Goal: Complete application form

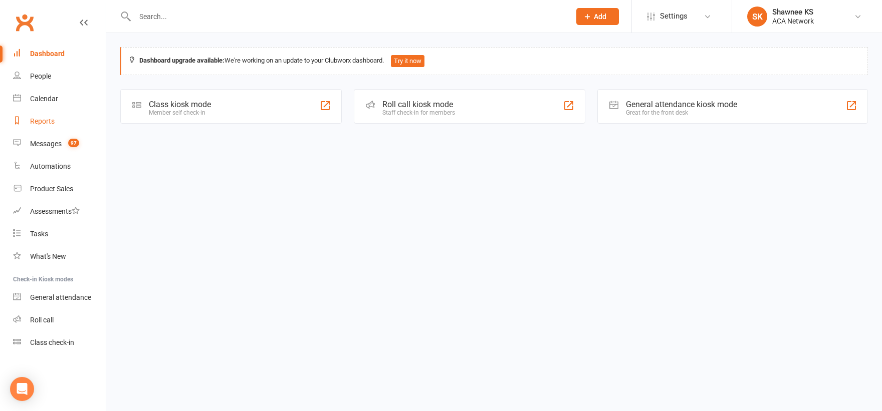
click at [56, 124] on link "Reports" at bounding box center [59, 121] width 93 height 23
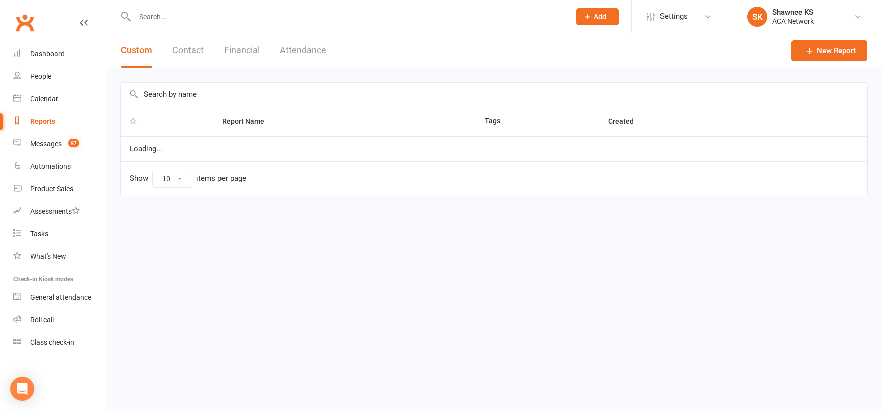
select select "100"
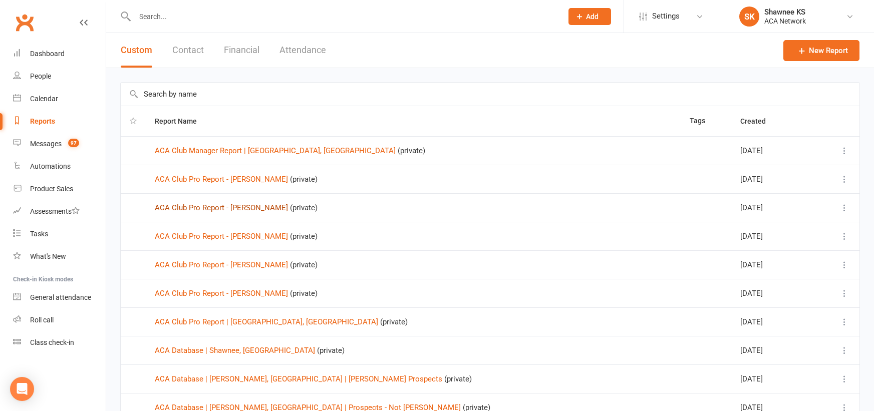
click at [191, 206] on link "ACA Club Pro Report - [PERSON_NAME]" at bounding box center [221, 207] width 133 height 9
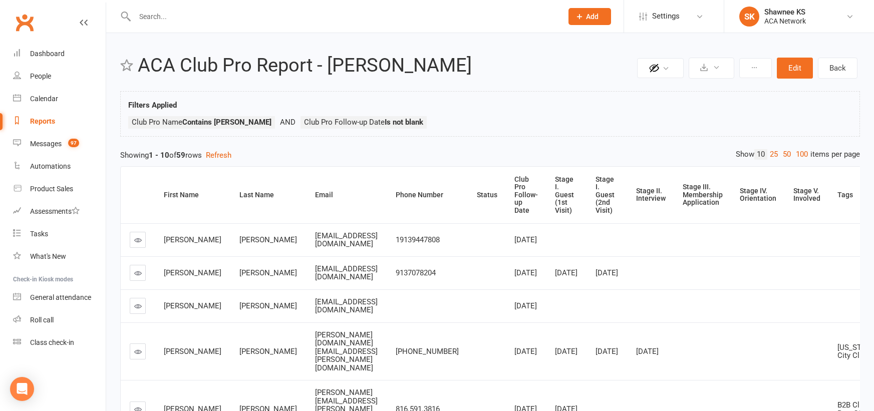
click at [140, 277] on icon at bounding box center [138, 274] width 8 height 8
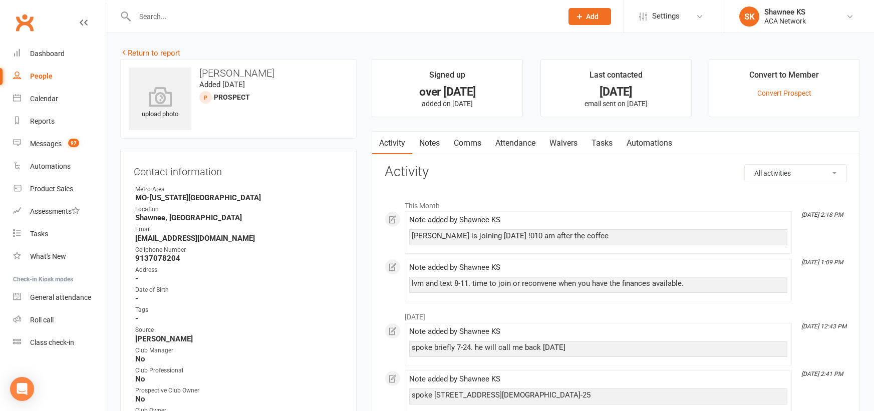
click at [573, 139] on link "Waivers" at bounding box center [564, 143] width 42 height 23
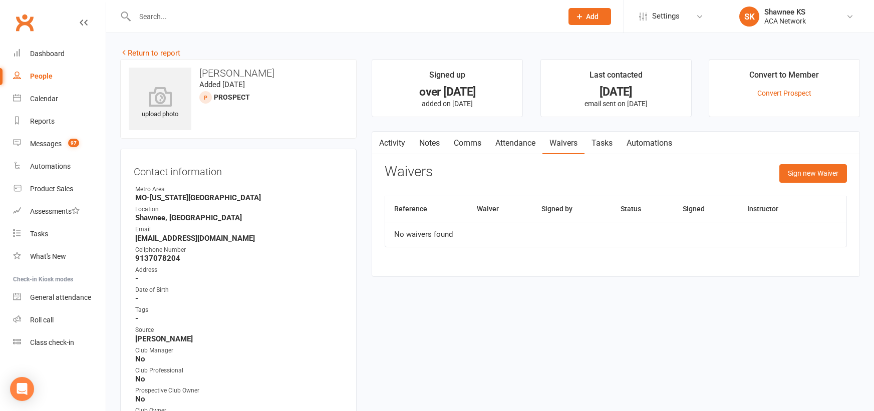
click at [599, 235] on td "No waivers found" at bounding box center [615, 234] width 461 height 25
click at [482, 212] on th "Waiver" at bounding box center [500, 209] width 65 height 26
click at [811, 175] on button "Sign new Waiver" at bounding box center [813, 173] width 68 height 18
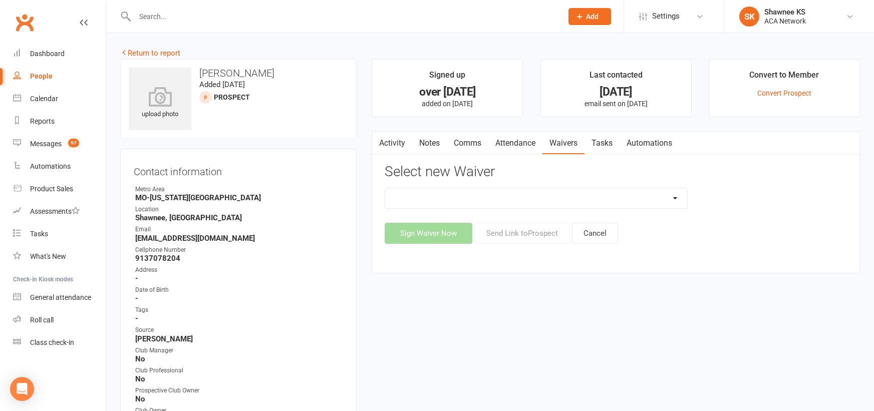
click at [679, 198] on select "ACA Business Club Membership Application ACA Membership Payment Update Form" at bounding box center [536, 198] width 302 height 20
select select "10818"
click at [385, 188] on select "ACA Business Club Membership Application ACA Membership Payment Update Form" at bounding box center [536, 198] width 302 height 20
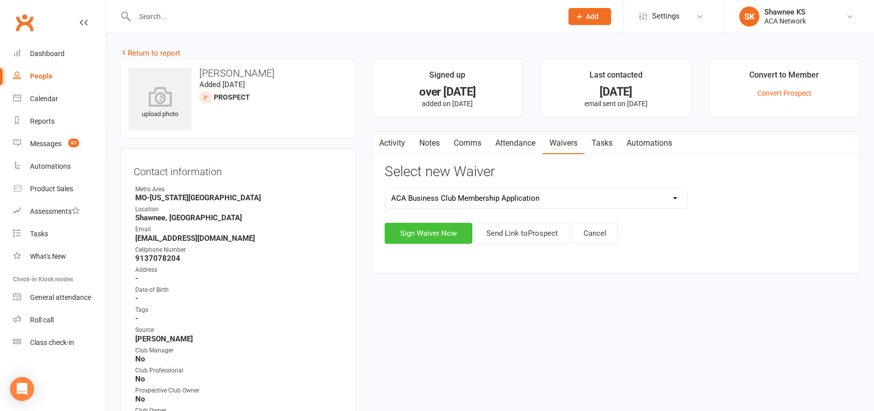
click at [454, 234] on button "Sign Waiver Now" at bounding box center [429, 233] width 88 height 21
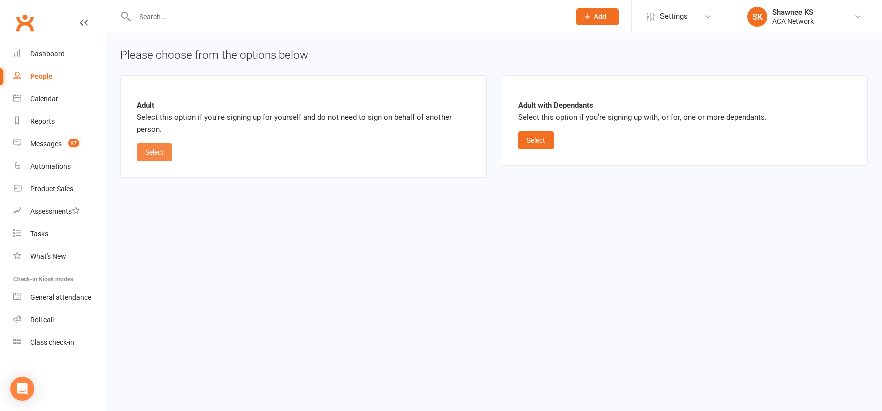
click at [158, 150] on button "Select" at bounding box center [155, 152] width 36 height 18
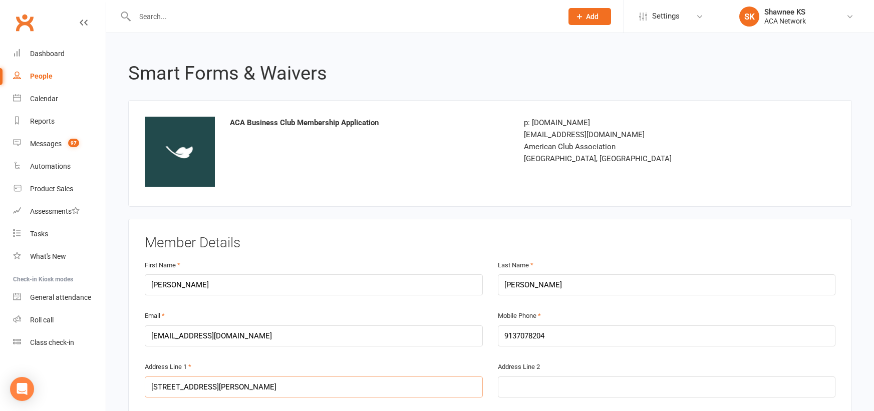
type input "[STREET_ADDRESS][PERSON_NAME]"
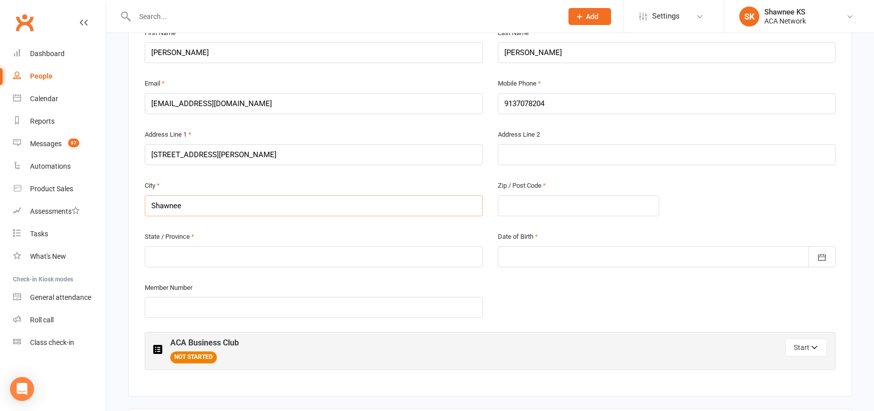
type input "Shawnee"
type input "66217"
click at [175, 260] on input "text" at bounding box center [314, 256] width 338 height 21
type input "KS"
click at [820, 262] on button "button" at bounding box center [822, 256] width 27 height 21
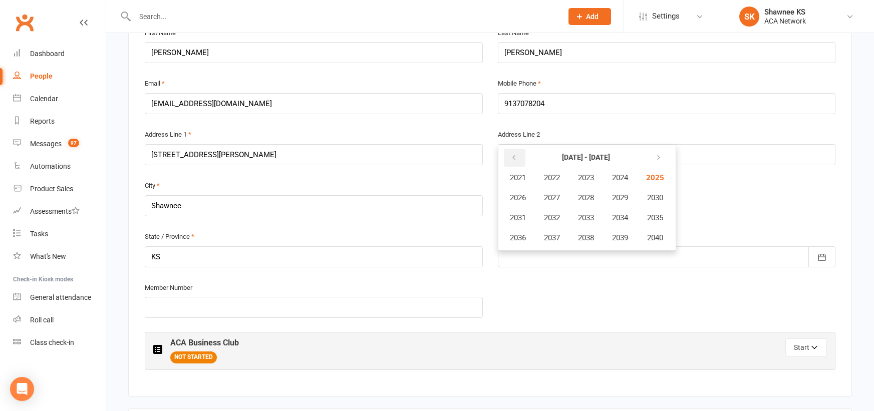
click at [516, 161] on icon "button" at bounding box center [513, 158] width 7 height 8
click at [551, 176] on span "1982" at bounding box center [552, 177] width 16 height 9
click at [619, 180] on span "March" at bounding box center [625, 177] width 21 height 9
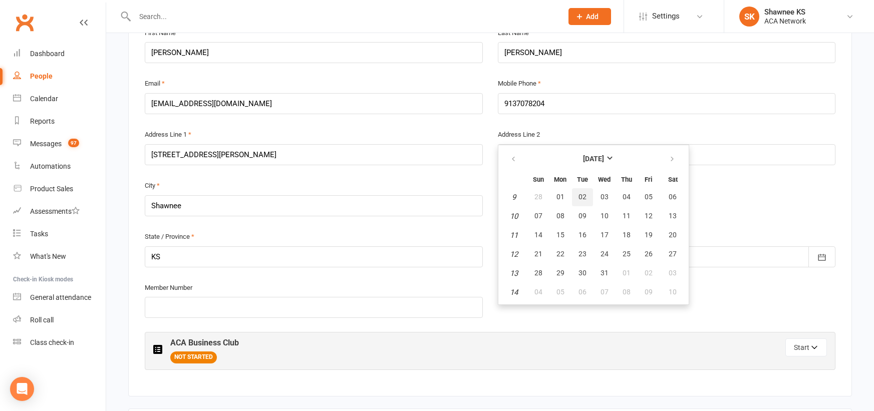
click at [585, 195] on span "02" at bounding box center [583, 197] width 8 height 8
type input "[DATE]"
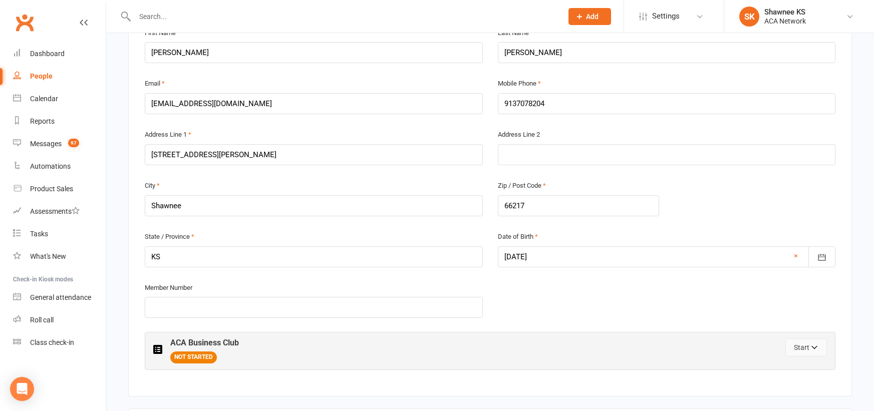
click at [807, 349] on button "Start" at bounding box center [806, 348] width 42 height 18
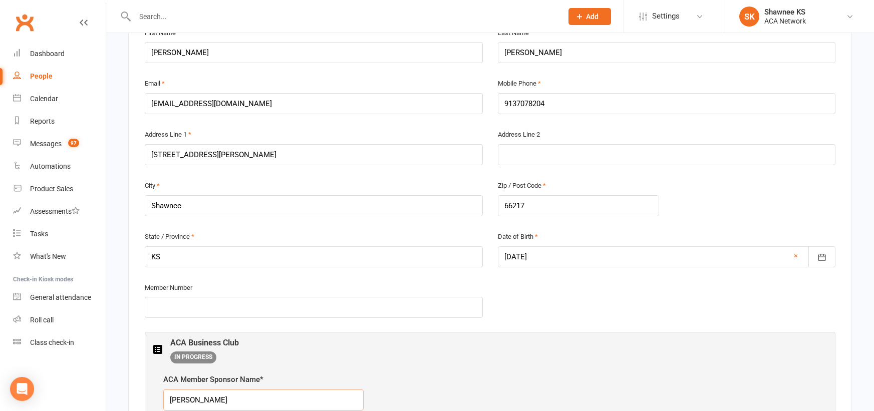
type input "[PERSON_NAME]"
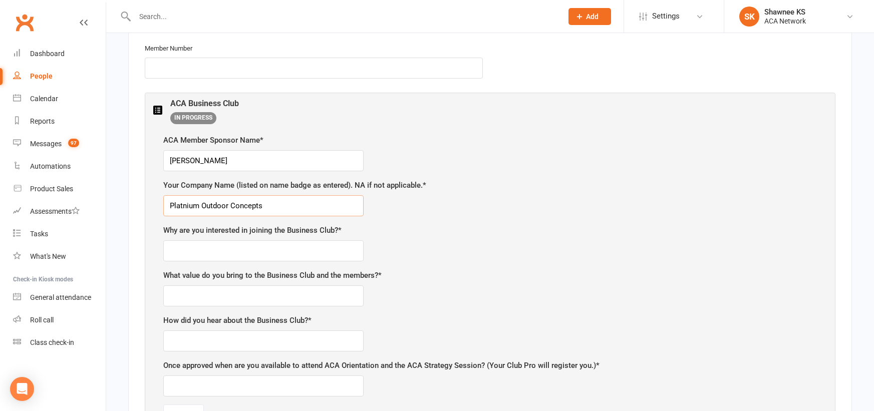
type input "Platnium Outdoor Concepts"
click at [337, 251] on input "text" at bounding box center [263, 250] width 200 height 21
type input "colaborate, share, grow"
click at [311, 287] on input "text" at bounding box center [263, 296] width 200 height 21
type input "experience"
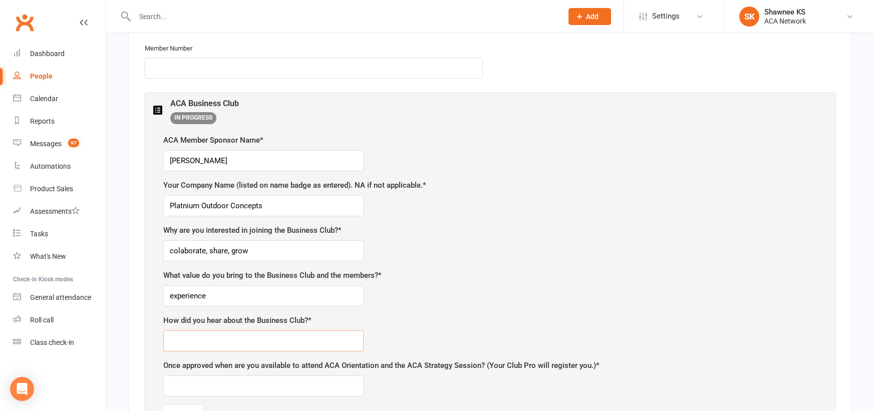
click at [295, 335] on input "text" at bounding box center [263, 341] width 200 height 21
type input "[PERSON_NAME]"
type input "[DATE]"
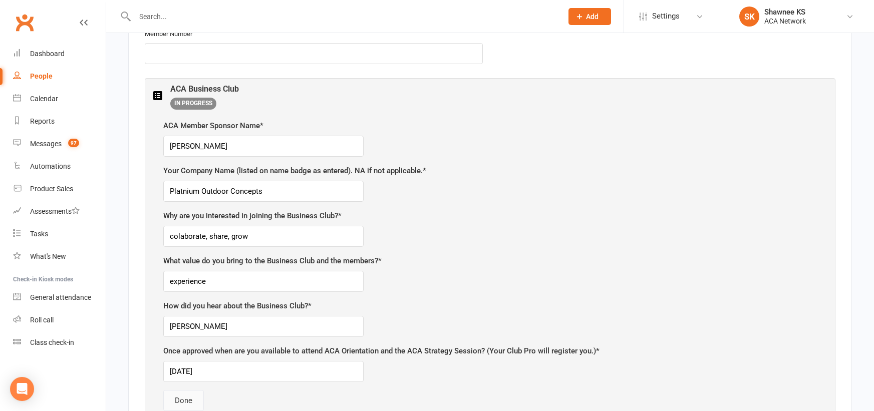
click at [185, 402] on button "Done" at bounding box center [183, 400] width 41 height 21
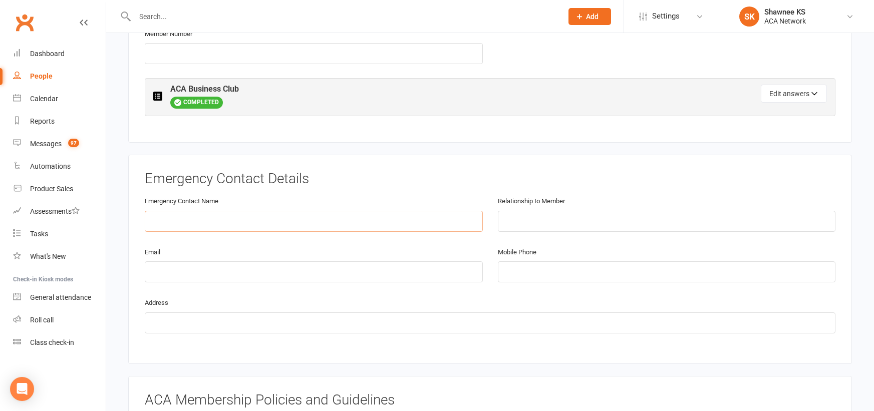
click at [243, 219] on input "text" at bounding box center [314, 221] width 338 height 21
type input "[PERSON_NAME]"
type input "sister"
click at [585, 274] on input "tel" at bounding box center [667, 271] width 338 height 21
type input "9132717783"
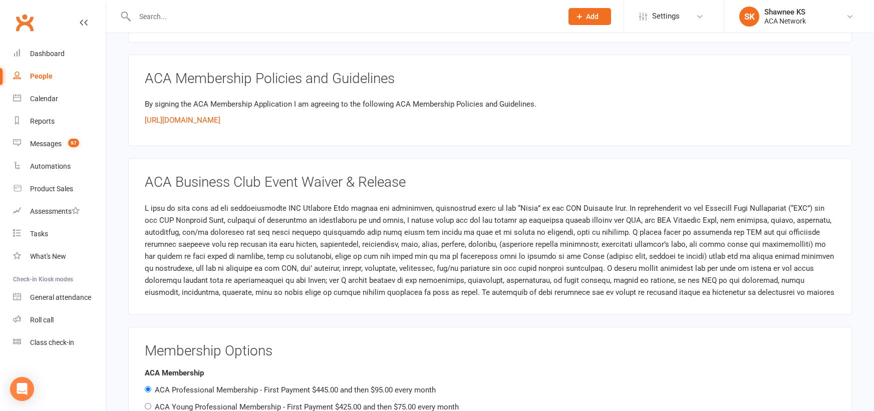
scroll to position [1168, 0]
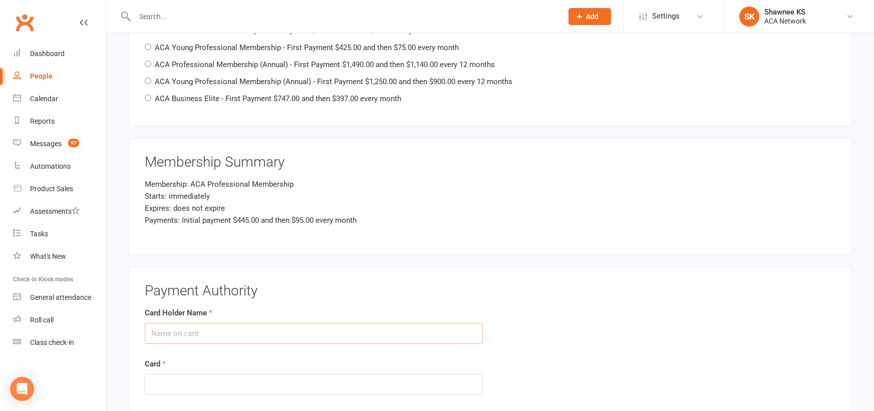
click at [264, 343] on input "Card Holder Name" at bounding box center [314, 333] width 338 height 21
type input "[PERSON_NAME]"
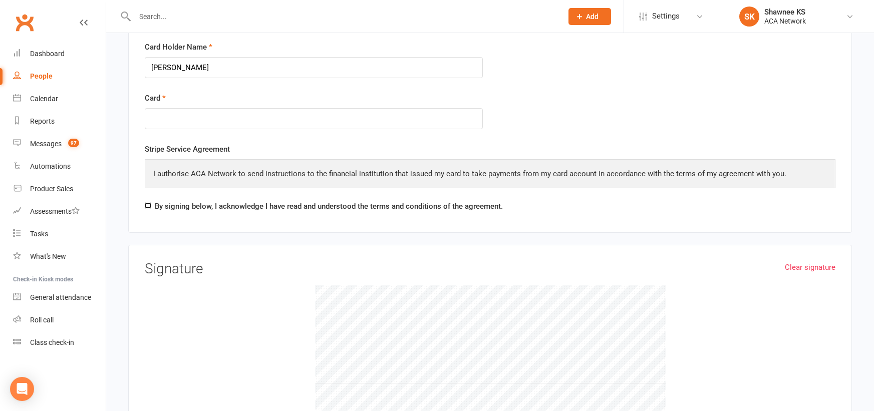
click at [148, 206] on input "By signing below, I acknowledge I have read and understood the terms and condit…" at bounding box center [148, 205] width 7 height 7
checkbox input "true"
drag, startPoint x: 395, startPoint y: 282, endPoint x: 253, endPoint y: 337, distance: 151.6
click at [253, 337] on div at bounding box center [490, 360] width 691 height 150
drag, startPoint x: 273, startPoint y: 319, endPoint x: 296, endPoint y: 343, distance: 33.3
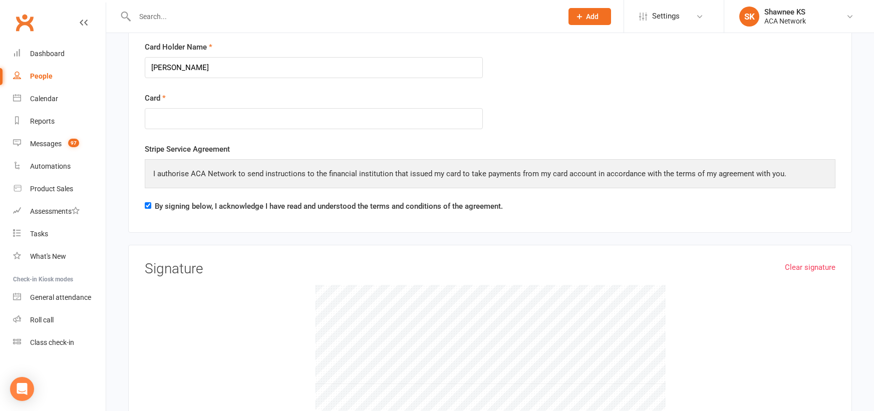
click at [296, 343] on div at bounding box center [490, 360] width 691 height 150
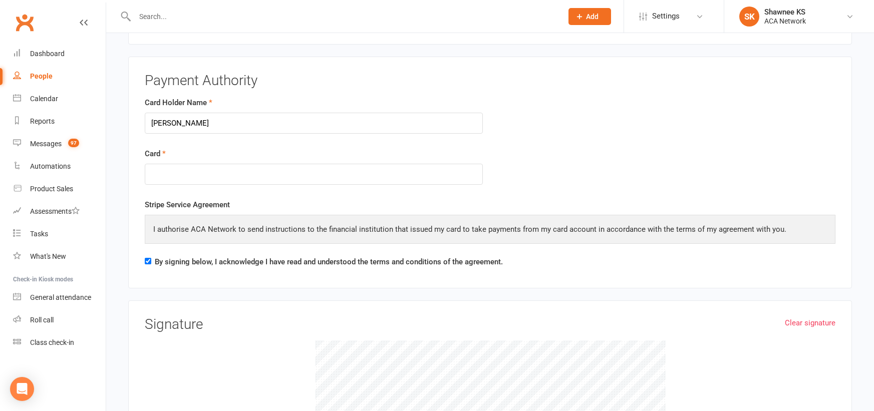
scroll to position [1383, 0]
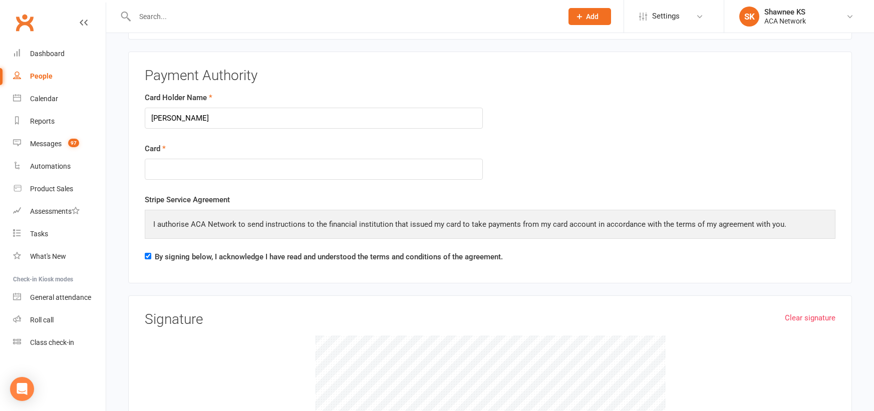
drag, startPoint x: 264, startPoint y: 359, endPoint x: 296, endPoint y: 364, distance: 31.4
click at [292, 363] on div at bounding box center [490, 411] width 691 height 150
click at [328, 378] on div at bounding box center [490, 411] width 691 height 150
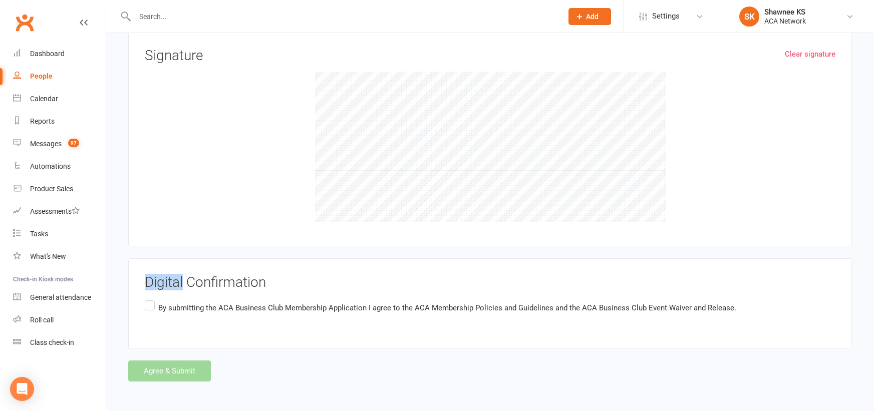
scroll to position [1648, 0]
drag, startPoint x: 259, startPoint y: 142, endPoint x: 280, endPoint y: 169, distance: 34.0
click at [280, 169] on div at bounding box center [490, 146] width 691 height 150
drag, startPoint x: 245, startPoint y: 191, endPoint x: 253, endPoint y: 178, distance: 15.3
click at [225, 175] on div at bounding box center [490, 146] width 691 height 150
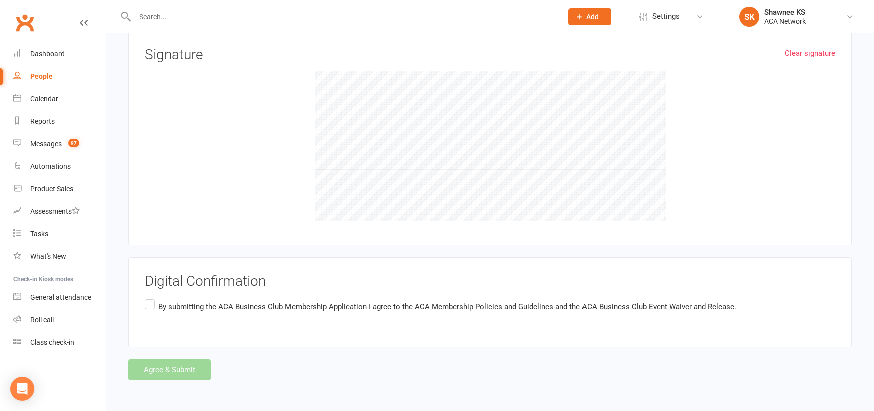
drag, startPoint x: 281, startPoint y: 165, endPoint x: 264, endPoint y: 158, distance: 18.4
click at [265, 155] on div at bounding box center [490, 146] width 691 height 150
drag, startPoint x: 273, startPoint y: 158, endPoint x: 293, endPoint y: 157, distance: 20.0
click at [292, 158] on div at bounding box center [490, 146] width 691 height 150
click at [368, 174] on div at bounding box center [490, 146] width 691 height 150
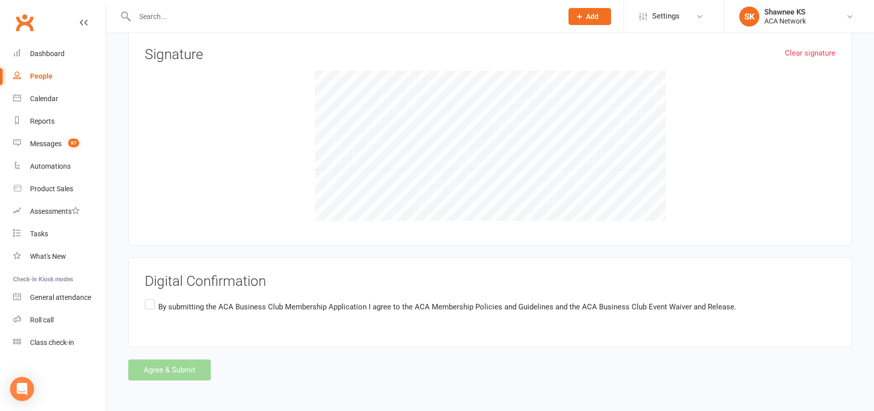
click at [361, 199] on div at bounding box center [490, 146] width 691 height 150
click at [301, 156] on div at bounding box center [490, 146] width 691 height 150
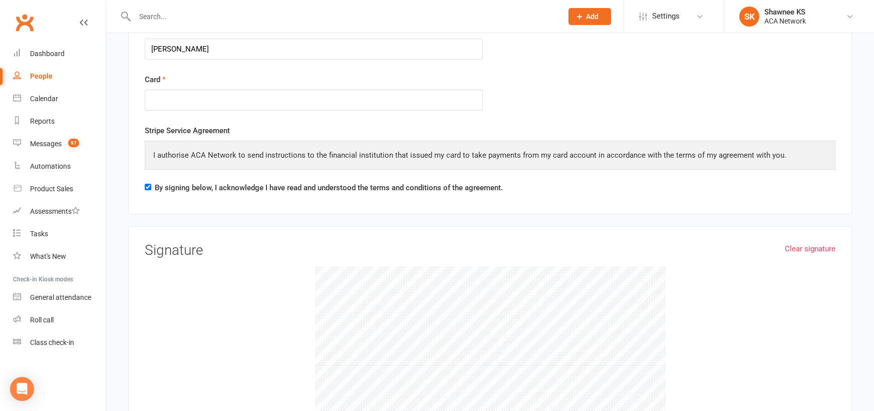
scroll to position [1453, 0]
drag, startPoint x: 216, startPoint y: 288, endPoint x: 286, endPoint y: 312, distance: 74.3
click at [287, 313] on div "Clear signature Signature" at bounding box center [490, 333] width 691 height 182
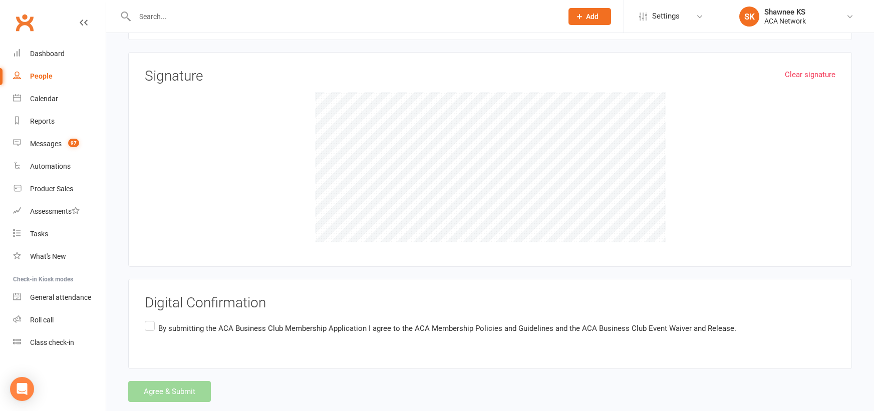
scroll to position [1648, 0]
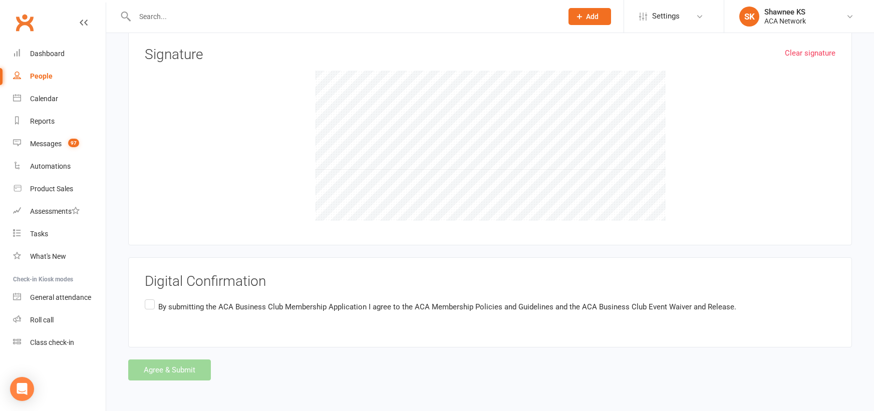
click at [151, 304] on label "By submitting the ACA Business Club Membership Application I agree to the ACA M…" at bounding box center [441, 308] width 592 height 20
click at [151, 298] on input "By submitting the ACA Business Club Membership Application I agree to the ACA M…" at bounding box center [148, 298] width 7 height 0
click at [153, 367] on button "Agree & Submit" at bounding box center [169, 370] width 83 height 21
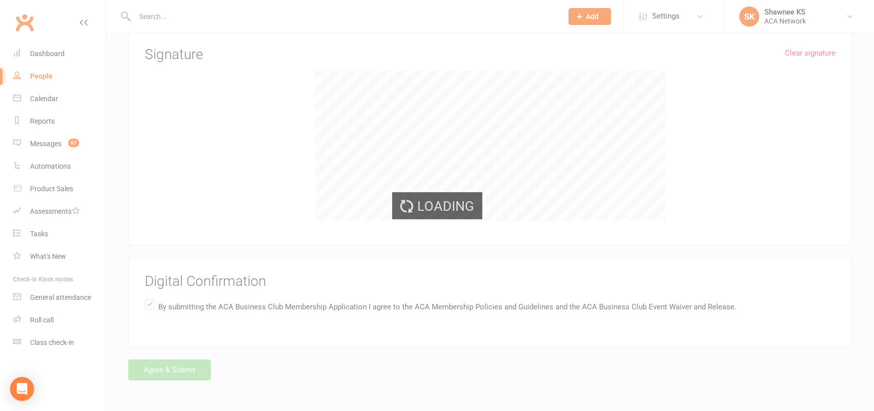
scroll to position [0, 0]
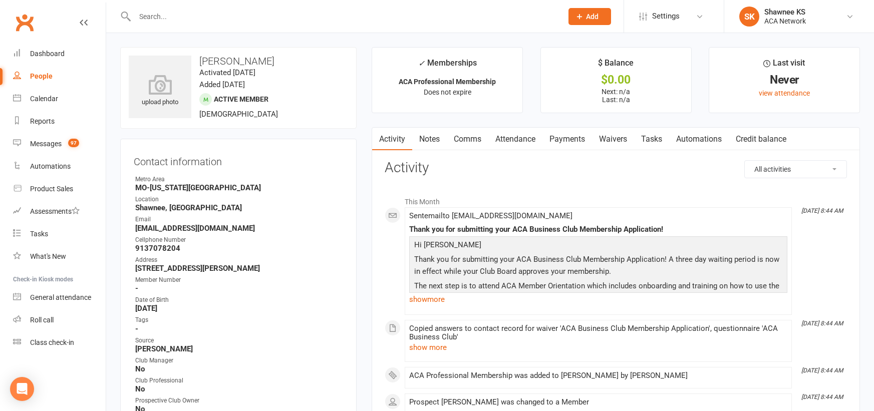
click at [468, 142] on link "Comms" at bounding box center [468, 139] width 42 height 23
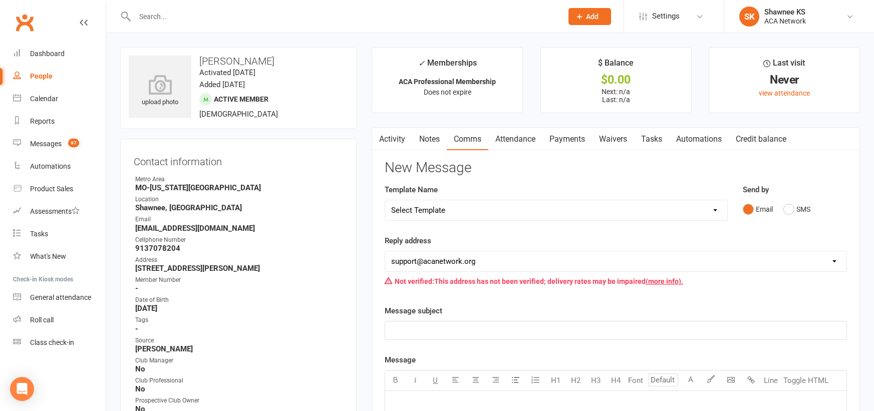
click at [439, 214] on select "Select Template [Email] ACA Club Life Email [Email] Club Coffee Message [Email]…" at bounding box center [556, 210] width 342 height 20
